Goal: Navigation & Orientation: Find specific page/section

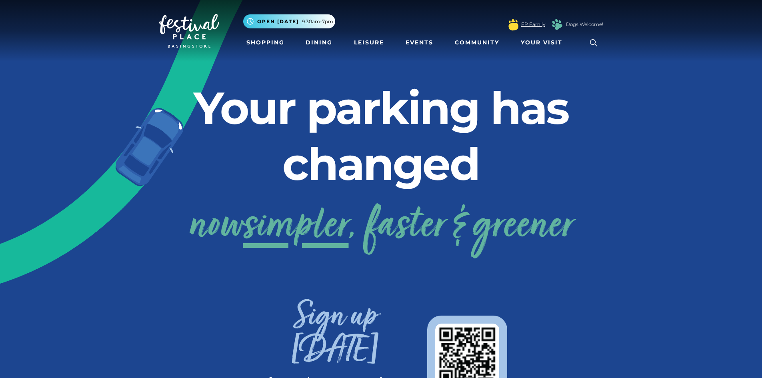
click at [530, 26] on link "FP Family" at bounding box center [533, 24] width 24 height 7
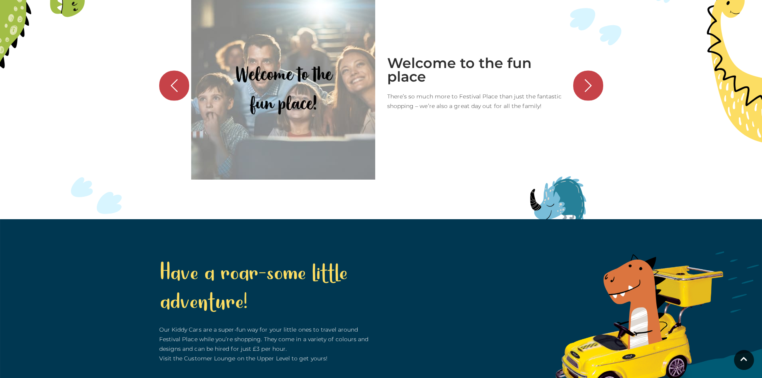
scroll to position [999, 0]
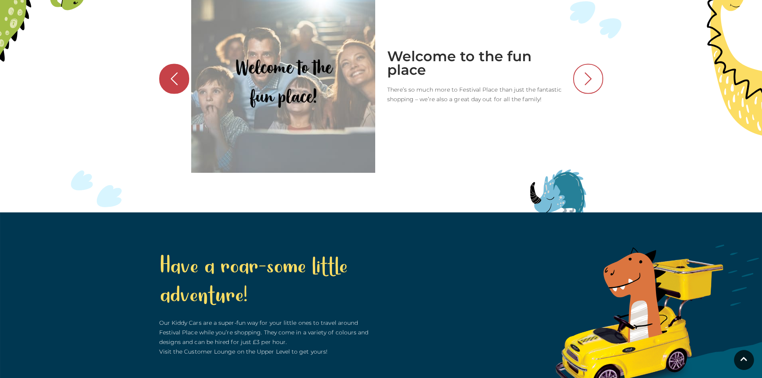
click at [592, 85] on icon "button" at bounding box center [588, 78] width 7 height 13
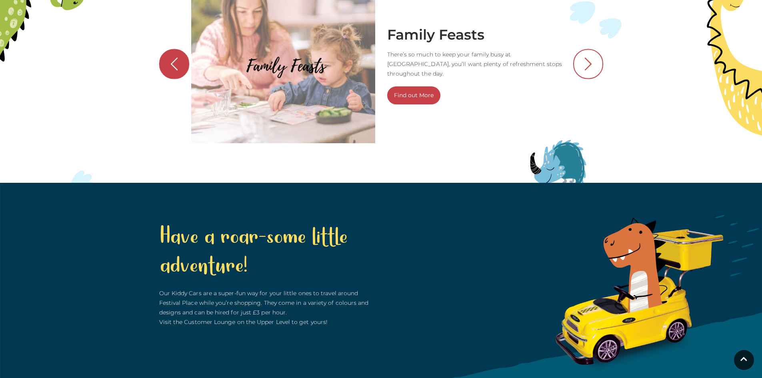
click at [590, 72] on icon "button" at bounding box center [588, 64] width 15 height 15
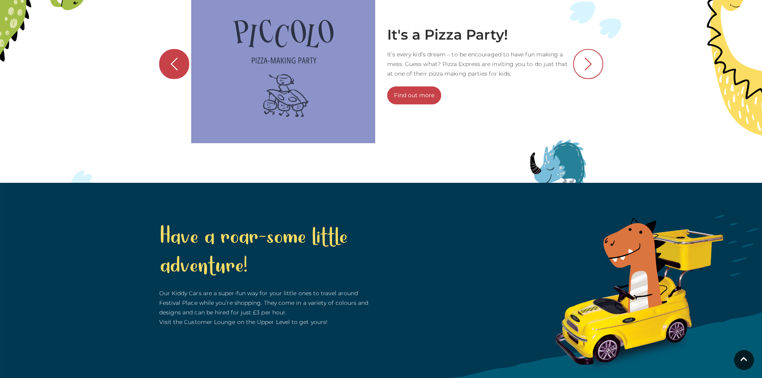
click at [590, 72] on icon "button" at bounding box center [588, 64] width 15 height 15
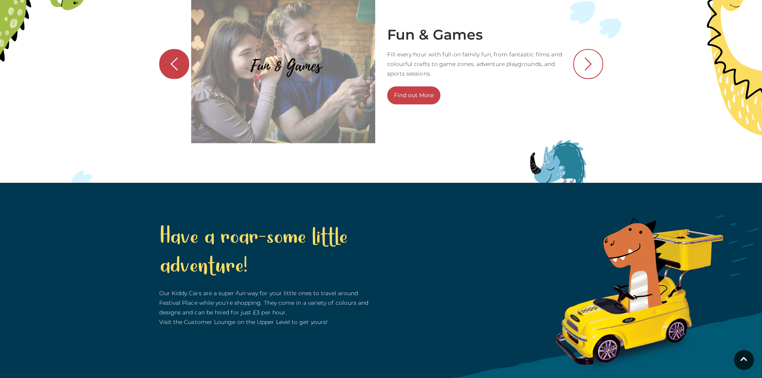
click at [590, 72] on icon "button" at bounding box center [588, 64] width 15 height 15
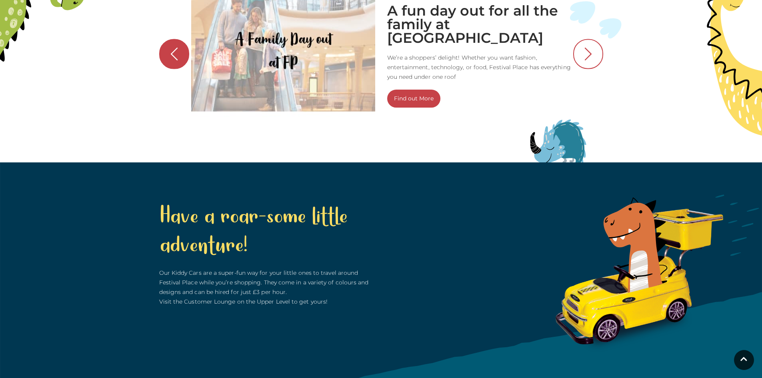
click at [590, 69] on button "button" at bounding box center [589, 54] width 30 height 30
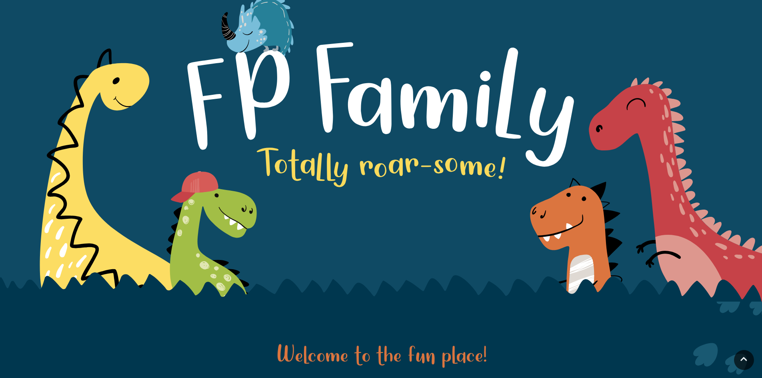
scroll to position [0, 0]
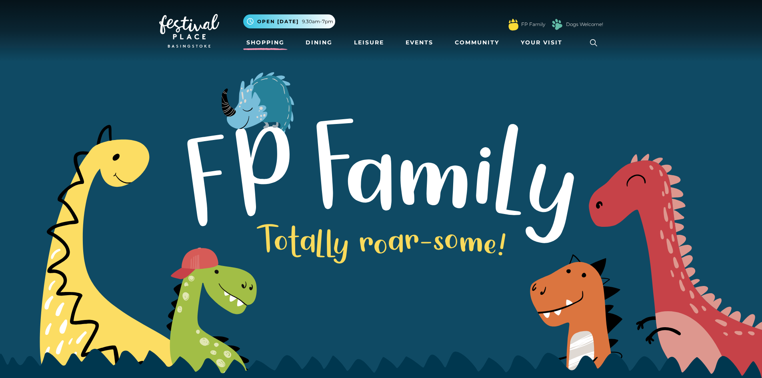
click at [271, 40] on link "Shopping" at bounding box center [265, 42] width 44 height 15
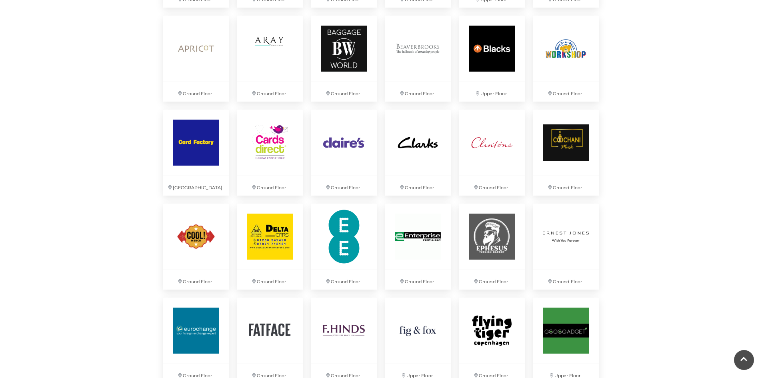
scroll to position [680, 0]
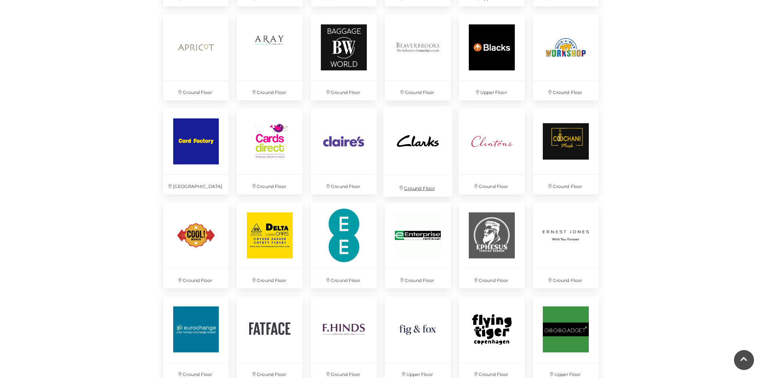
click at [405, 149] on img at bounding box center [417, 140] width 69 height 69
click at [478, 151] on img at bounding box center [491, 140] width 69 height 69
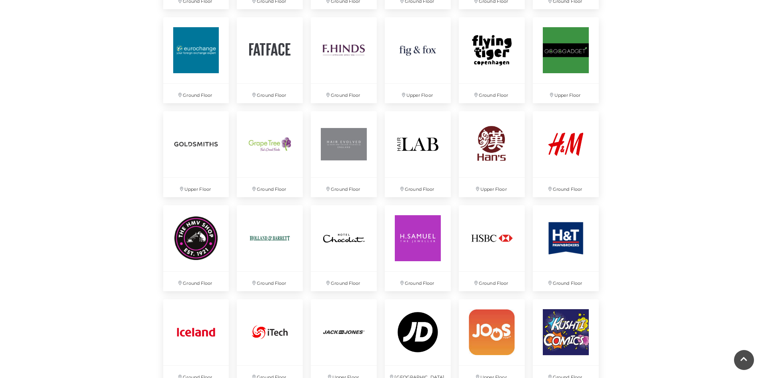
scroll to position [961, 0]
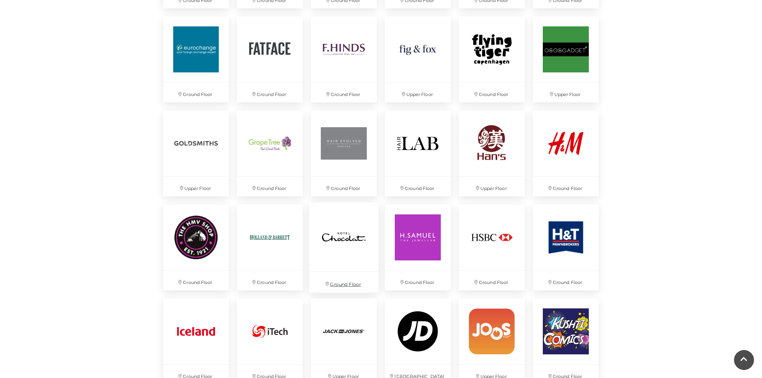
click at [359, 231] on img at bounding box center [343, 236] width 69 height 69
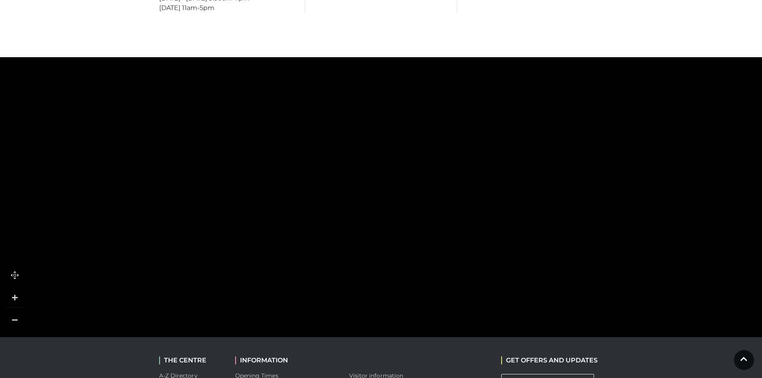
scroll to position [480, 0]
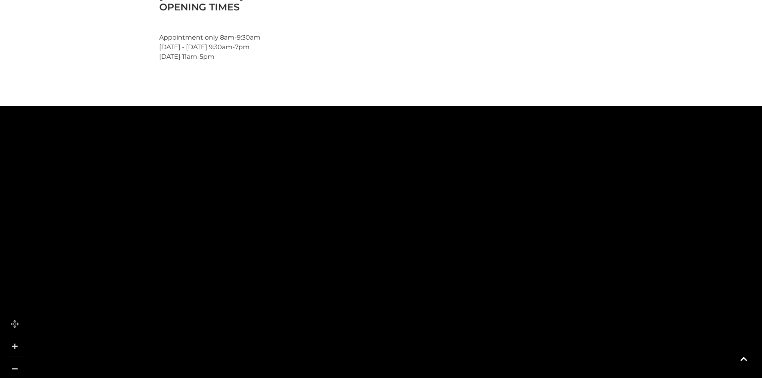
drag, startPoint x: 469, startPoint y: 181, endPoint x: 513, endPoint y: 181, distance: 44.4
click at [513, 197] on rect at bounding box center [493, 207] width 70 height 20
drag, startPoint x: 367, startPoint y: 285, endPoint x: 357, endPoint y: 272, distance: 16.3
click at [357, 272] on rect at bounding box center [365, 283] width 70 height 24
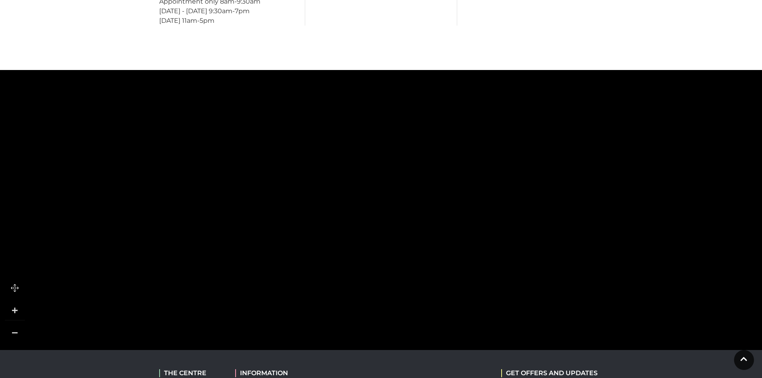
scroll to position [436, 0]
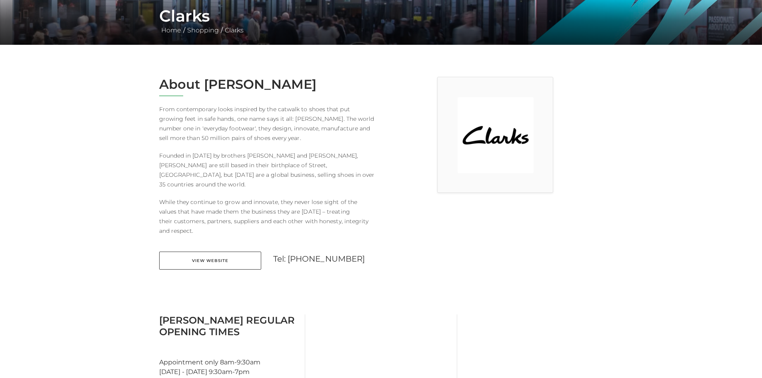
scroll to position [240, 0]
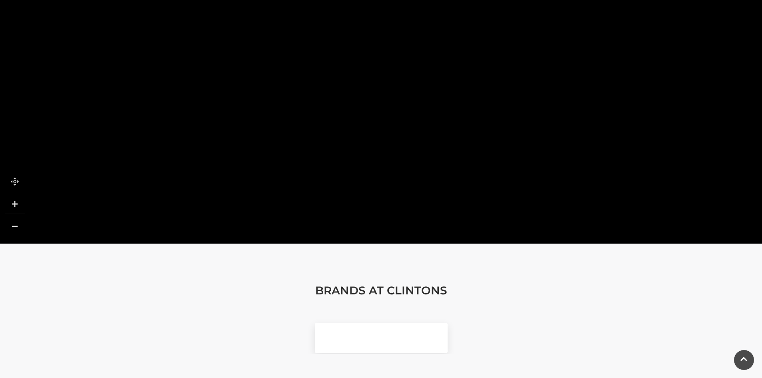
scroll to position [560, 0]
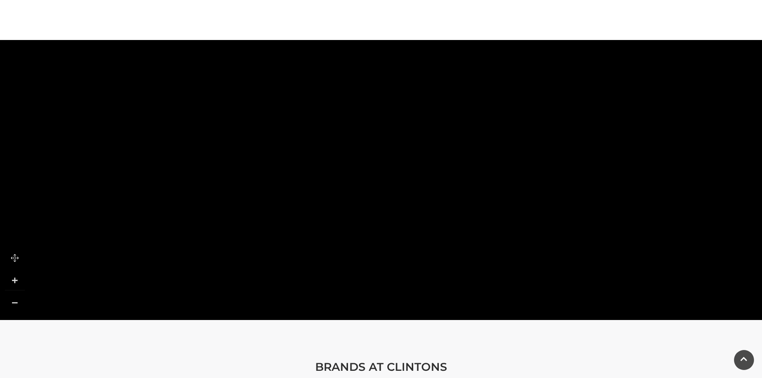
drag, startPoint x: 214, startPoint y: 166, endPoint x: 483, endPoint y: 172, distance: 269.0
click at [485, 173] on rect at bounding box center [460, 178] width 77 height 20
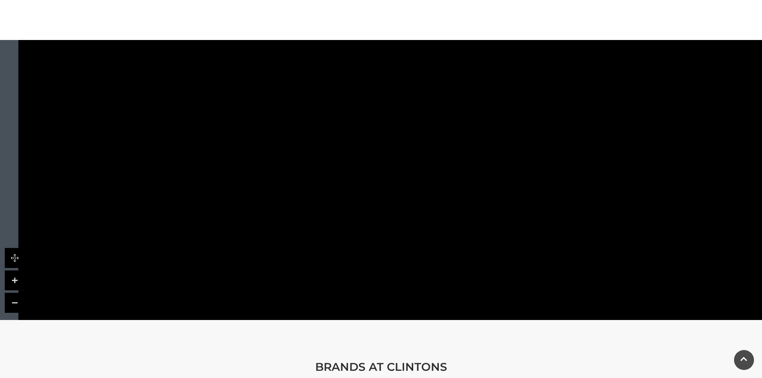
drag, startPoint x: 316, startPoint y: 172, endPoint x: 298, endPoint y: 90, distance: 83.5
click at [300, 94] on rect at bounding box center [354, 111] width 109 height 34
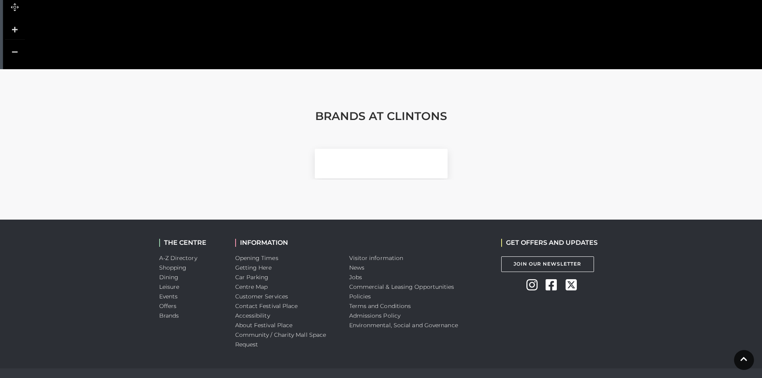
scroll to position [578, 0]
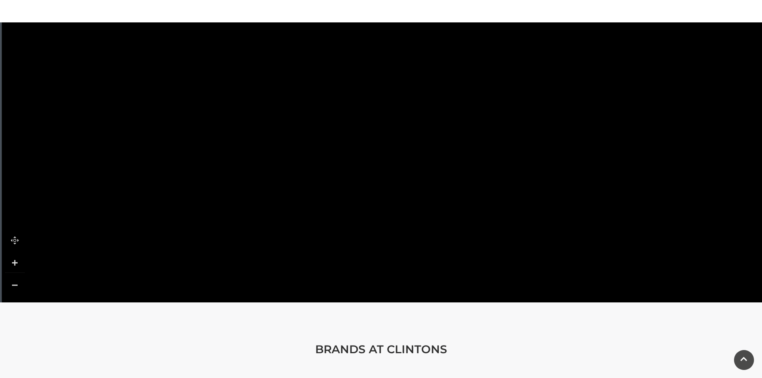
drag, startPoint x: 267, startPoint y: 172, endPoint x: 258, endPoint y: 158, distance: 16.7
click at [226, 182] on tspan "CLIFTON WALK" at bounding box center [226, 182] width 0 height 0
click at [18, 275] on link at bounding box center [15, 285] width 20 height 20
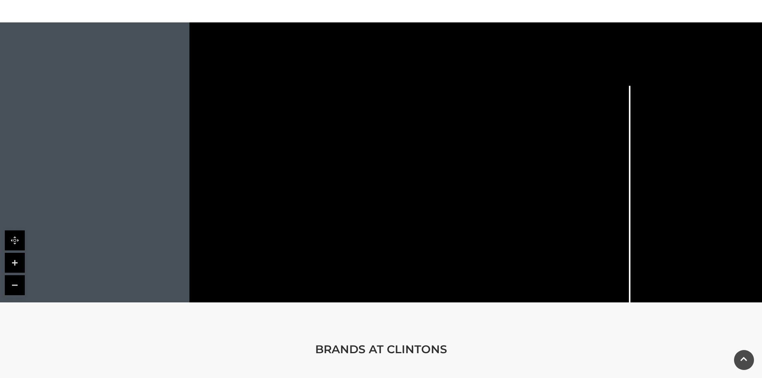
click at [18, 275] on link at bounding box center [15, 285] width 20 height 20
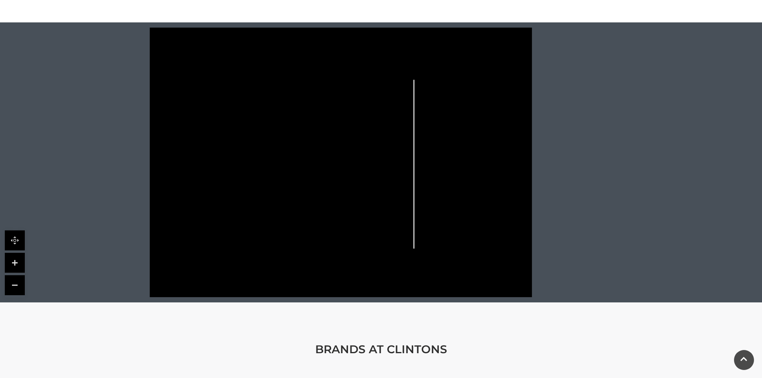
click at [18, 275] on link at bounding box center [15, 285] width 20 height 20
drag, startPoint x: 391, startPoint y: 139, endPoint x: 433, endPoint y: 138, distance: 42.1
click at [445, 136] on icon at bounding box center [340, 163] width 487 height 270
click at [20, 254] on link at bounding box center [15, 263] width 20 height 20
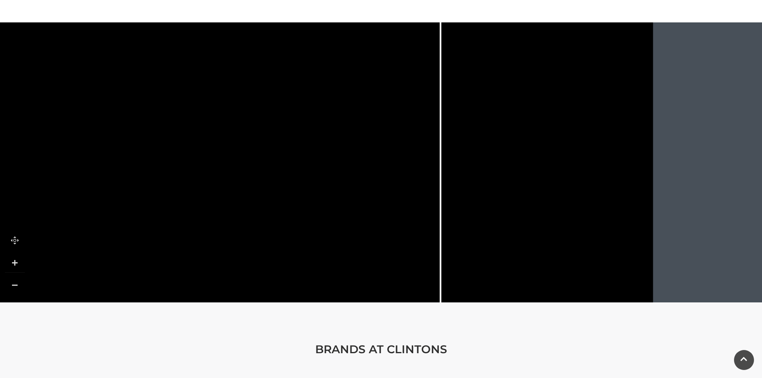
click at [20, 254] on link at bounding box center [15, 263] width 20 height 20
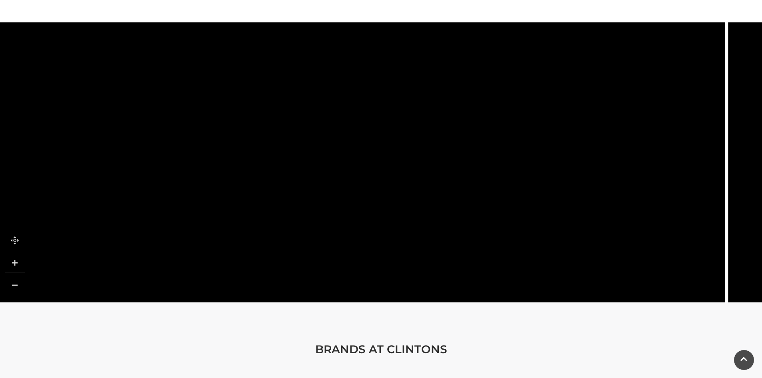
drag, startPoint x: 231, startPoint y: 219, endPoint x: 569, endPoint y: 125, distance: 350.4
click at [569, 125] on g at bounding box center [515, 77] width 1077 height 691
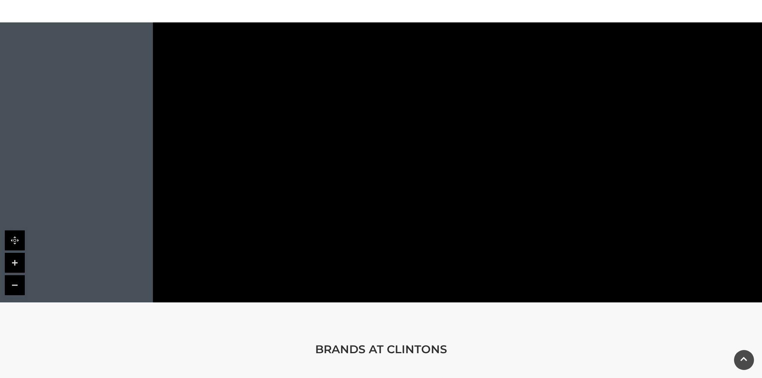
drag, startPoint x: 248, startPoint y: 203, endPoint x: 127, endPoint y: 225, distance: 123.3
click at [265, 201] on icon at bounding box center [306, 198] width 83 height 7
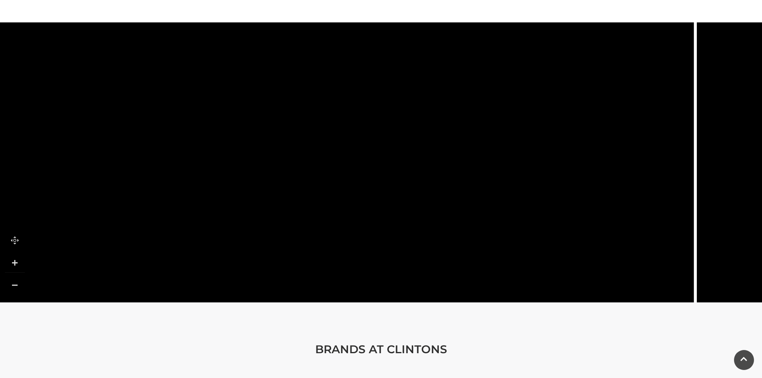
drag, startPoint x: 570, startPoint y: 161, endPoint x: 248, endPoint y: 177, distance: 322.6
click at [305, 181] on g at bounding box center [484, 92] width 1077 height 691
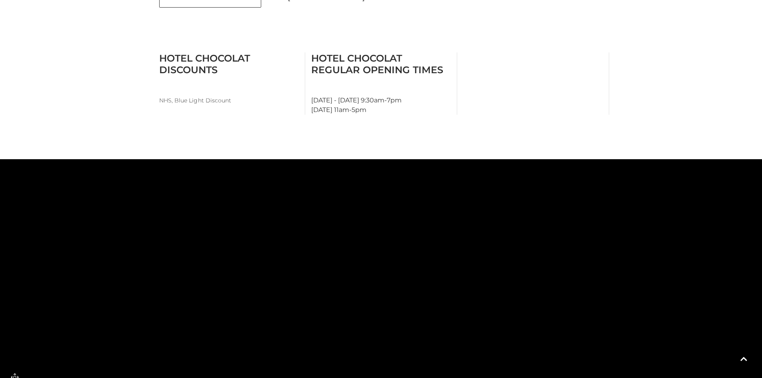
scroll to position [480, 0]
